Goal: Information Seeking & Learning: Learn about a topic

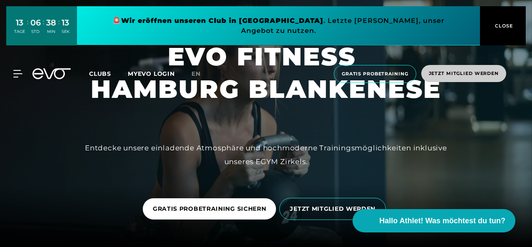
click at [452, 70] on span "Jetzt Mitglied werden" at bounding box center [464, 73] width 70 height 7
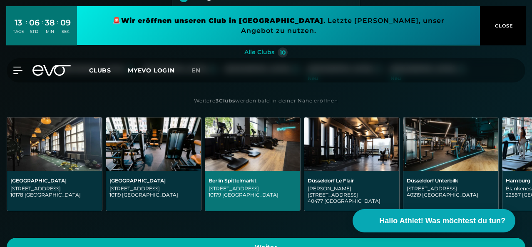
scroll to position [83, 0]
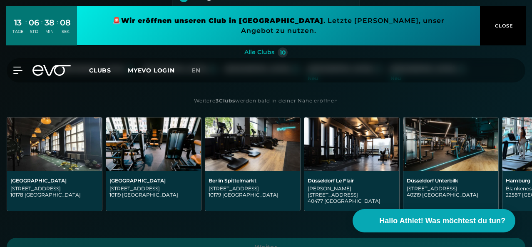
click at [225, 73] on div "[GEOGRAPHIC_DATA]" at bounding box center [257, 68] width 65 height 7
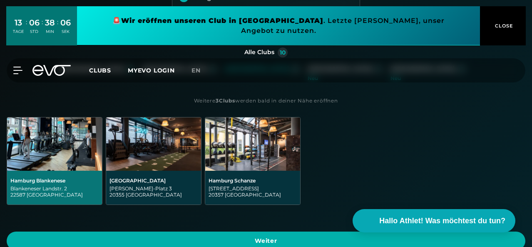
click at [99, 177] on div "Hamburg Blankenese Blankeneser Landstr. 2 22587 [GEOGRAPHIC_DATA]" at bounding box center [54, 187] width 88 height 20
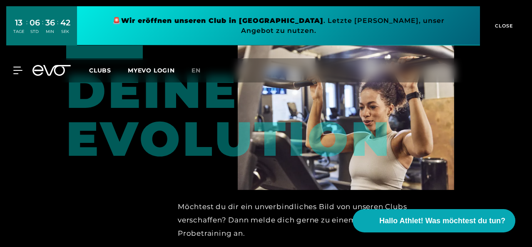
scroll to position [1217, 0]
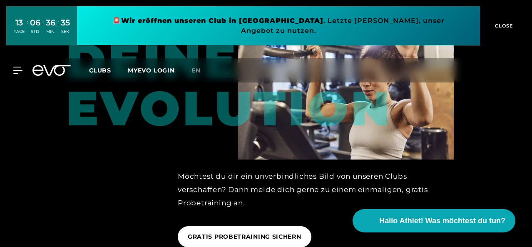
scroll to position [1342, 0]
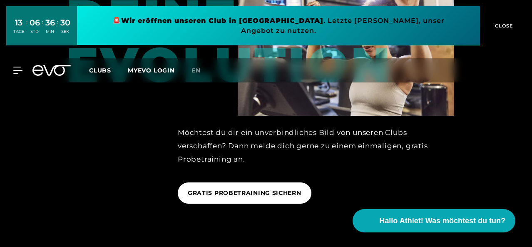
scroll to position [1425, 0]
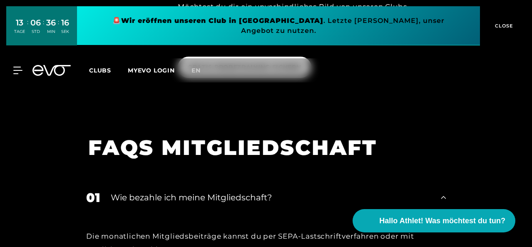
scroll to position [1508, 0]
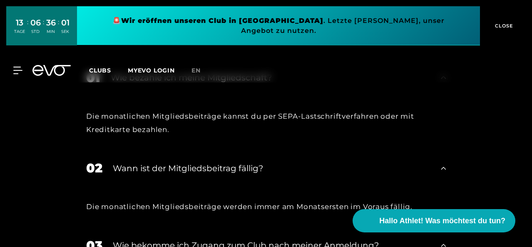
scroll to position [1633, 0]
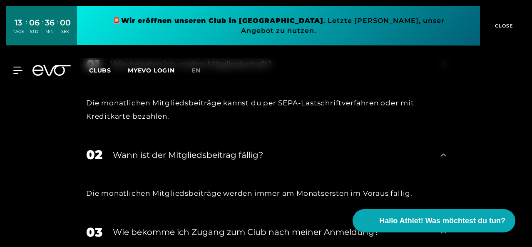
drag, startPoint x: 450, startPoint y: 132, endPoint x: 431, endPoint y: 133, distance: 18.3
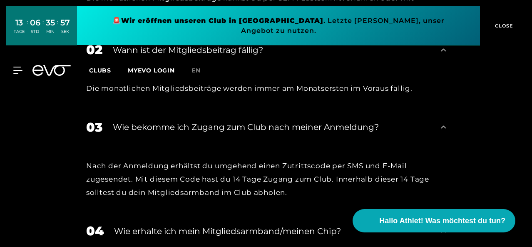
scroll to position [1758, 0]
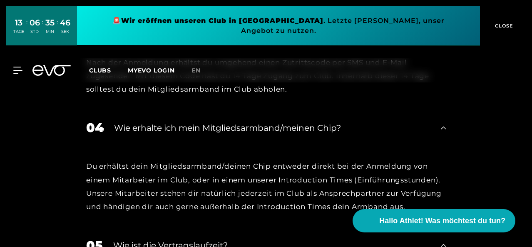
scroll to position [1883, 0]
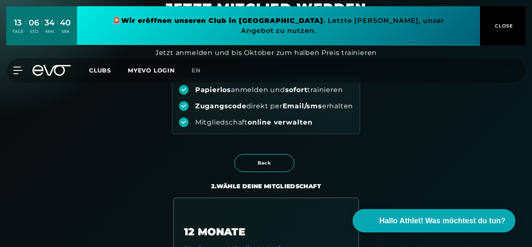
scroll to position [83, 0]
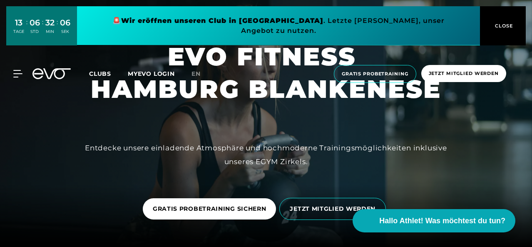
click at [111, 70] on span "Clubs" at bounding box center [100, 73] width 22 height 7
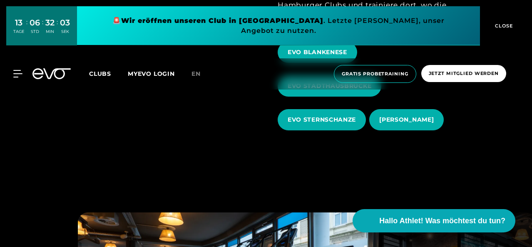
scroll to position [291, 0]
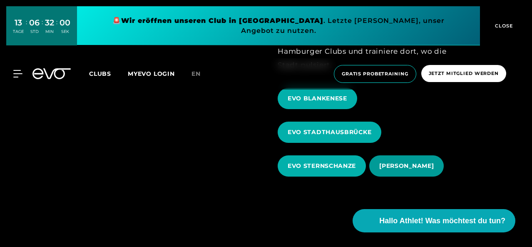
click at [411, 162] on span "EVO OTTENSEN" at bounding box center [406, 166] width 55 height 9
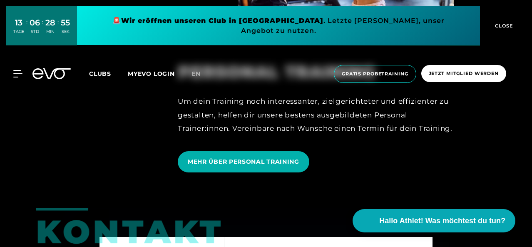
scroll to position [1665, 0]
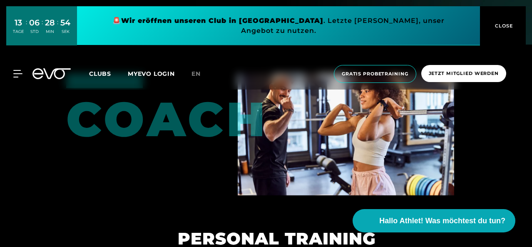
click at [111, 70] on span "Clubs" at bounding box center [100, 73] width 22 height 7
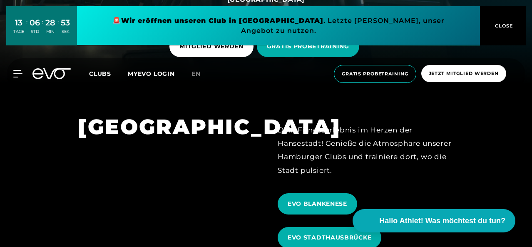
scroll to position [250, 0]
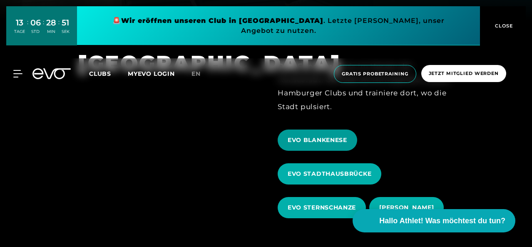
click at [307, 129] on span "EVO BLANKENESE" at bounding box center [318, 139] width 80 height 21
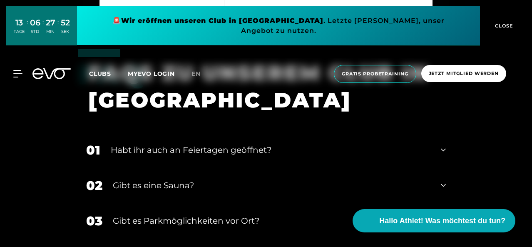
scroll to position [2498, 0]
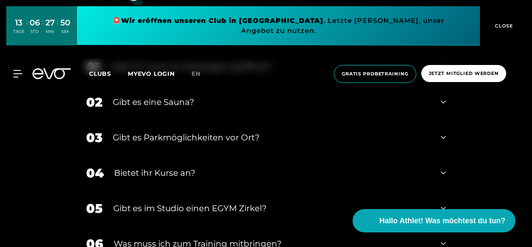
click at [447, 84] on div "MyEVO Login Über EVO Mitgliedschaften Probetraining TAGESPASS EVO Studios Düsse…" at bounding box center [266, 74] width 532 height 45
click at [445, 84] on div "MyEVO Login Über EVO Mitgliedschaften Probetraining TAGESPASS EVO Studios Düsse…" at bounding box center [266, 74] width 532 height 45
click at [443, 82] on div "MyEVO Login Über EVO Mitgliedschaften Probetraining TAGESPASS EVO Studios Düsse…" at bounding box center [266, 74] width 532 height 45
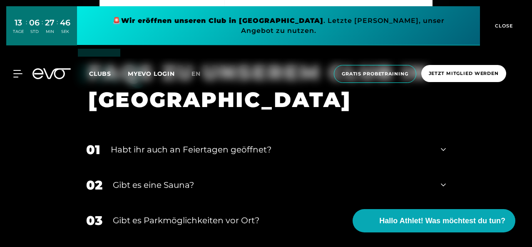
scroll to position [2415, 0]
click at [444, 155] on icon at bounding box center [443, 150] width 5 height 10
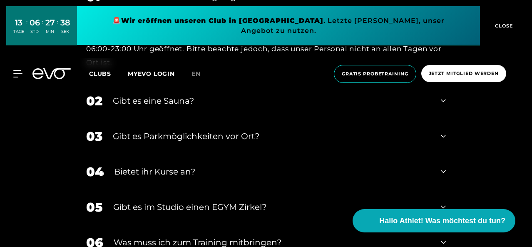
scroll to position [2581, 0]
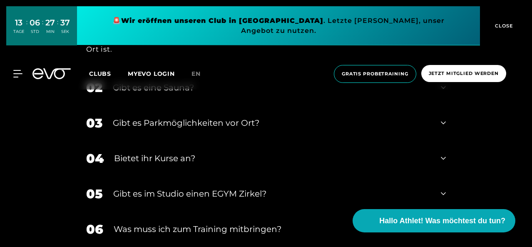
click at [441, 92] on icon at bounding box center [443, 87] width 5 height 10
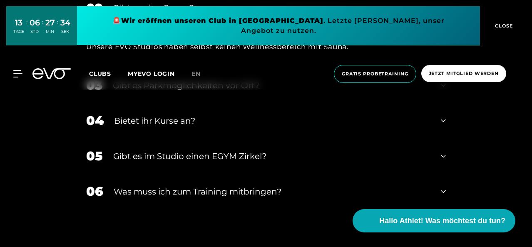
scroll to position [2665, 0]
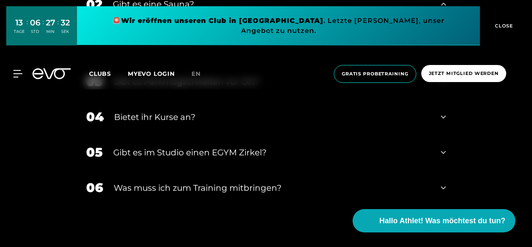
click at [439, 133] on div "04 Bietet ihr Kurse an?" at bounding box center [266, 116] width 376 height 35
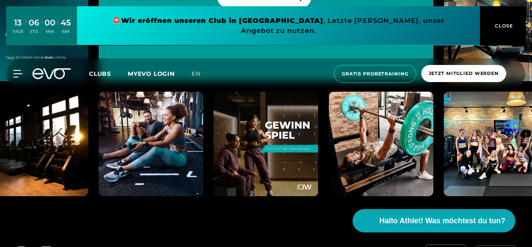
scroll to position [3174, 0]
